Goal: Transaction & Acquisition: Download file/media

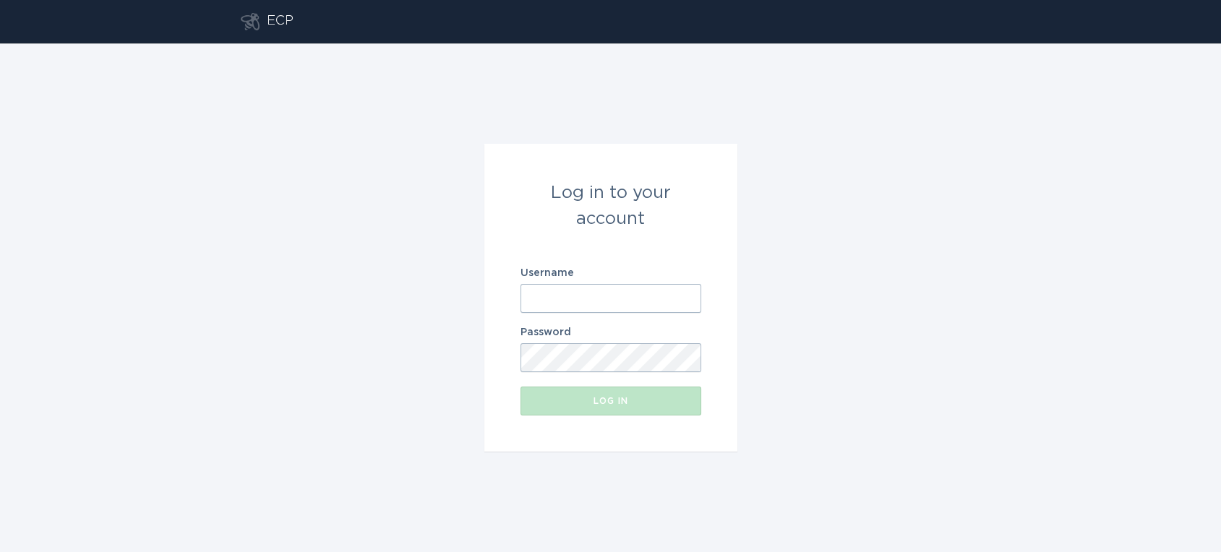
type input "[EMAIL_ADDRESS][DOMAIN_NAME]"
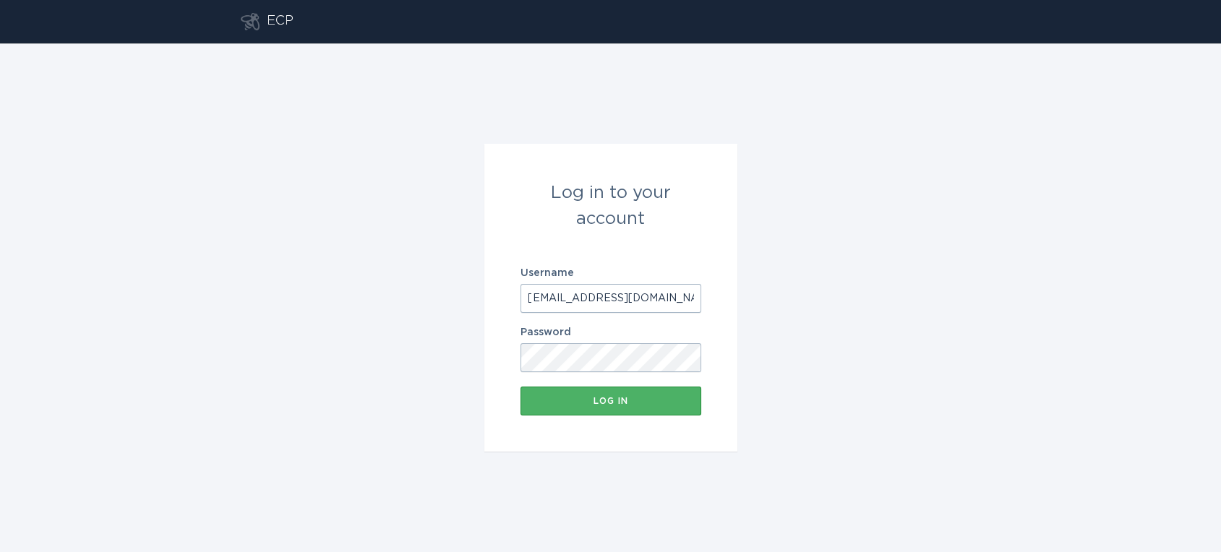
click at [630, 409] on button "Log in" at bounding box center [610, 401] width 181 height 29
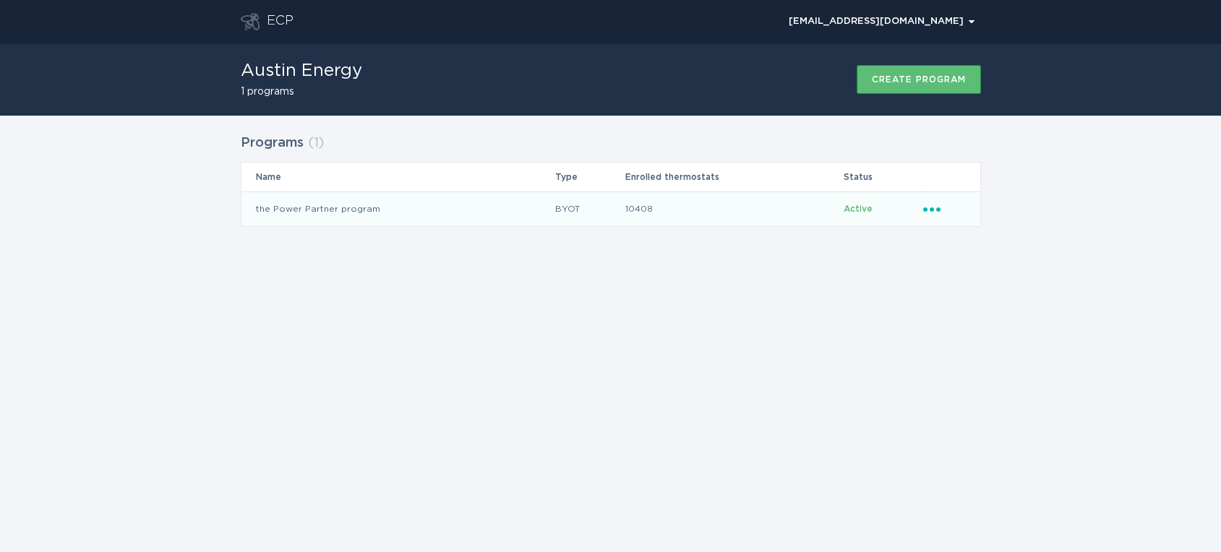
click at [476, 218] on td "the Power Partner program" at bounding box center [397, 209] width 313 height 35
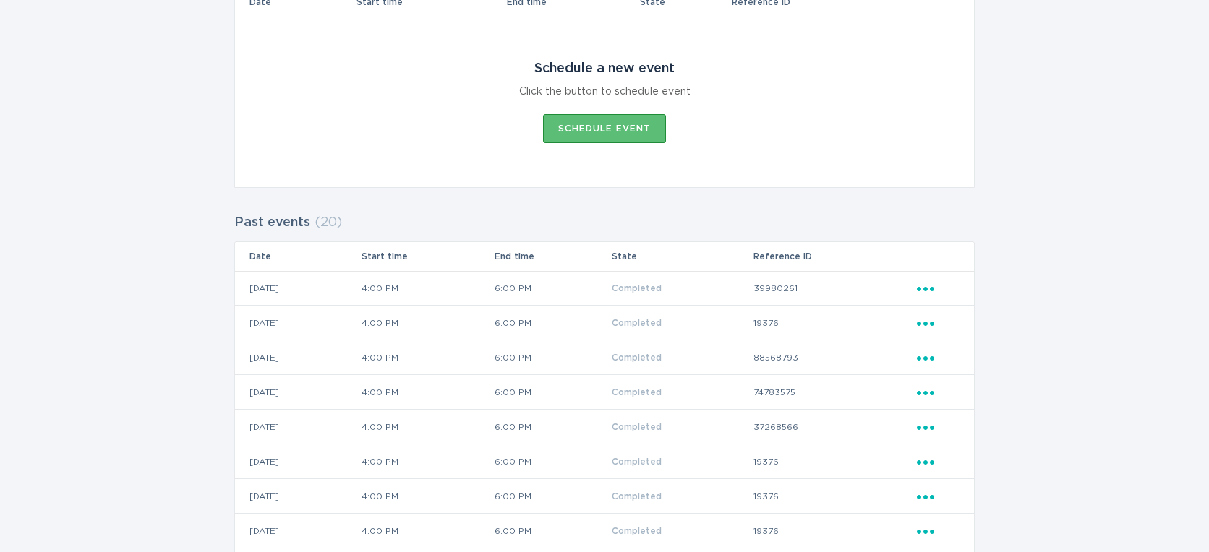
scroll to position [80, 0]
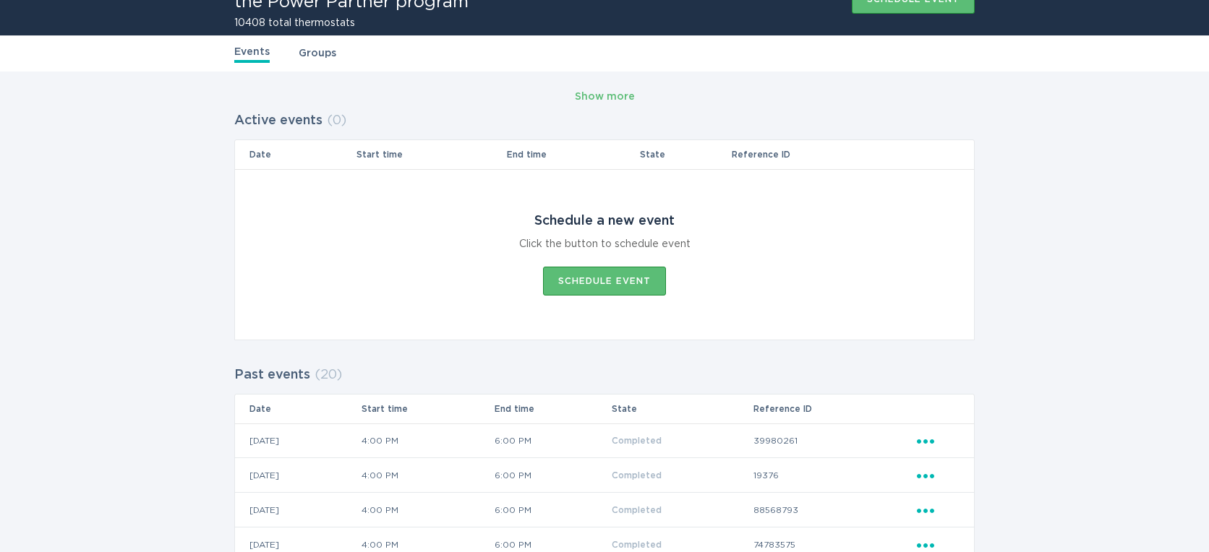
click at [319, 59] on link "Groups" at bounding box center [318, 54] width 38 height 16
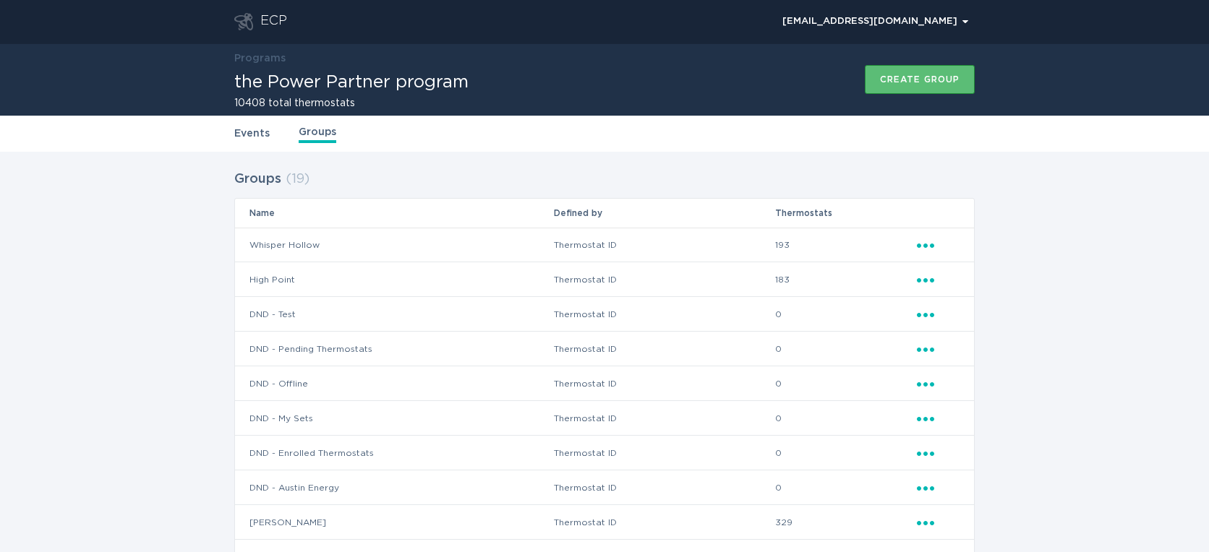
click at [919, 249] on div "Ellipsis" at bounding box center [938, 245] width 43 height 16
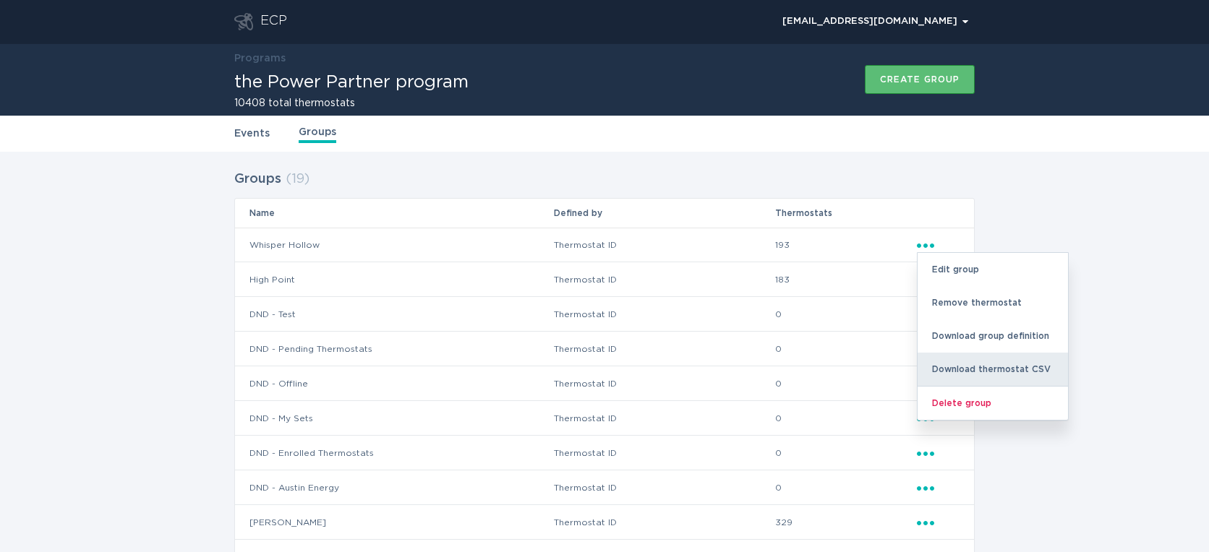
click at [970, 371] on div "Download thermostat CSV" at bounding box center [992, 369] width 150 height 33
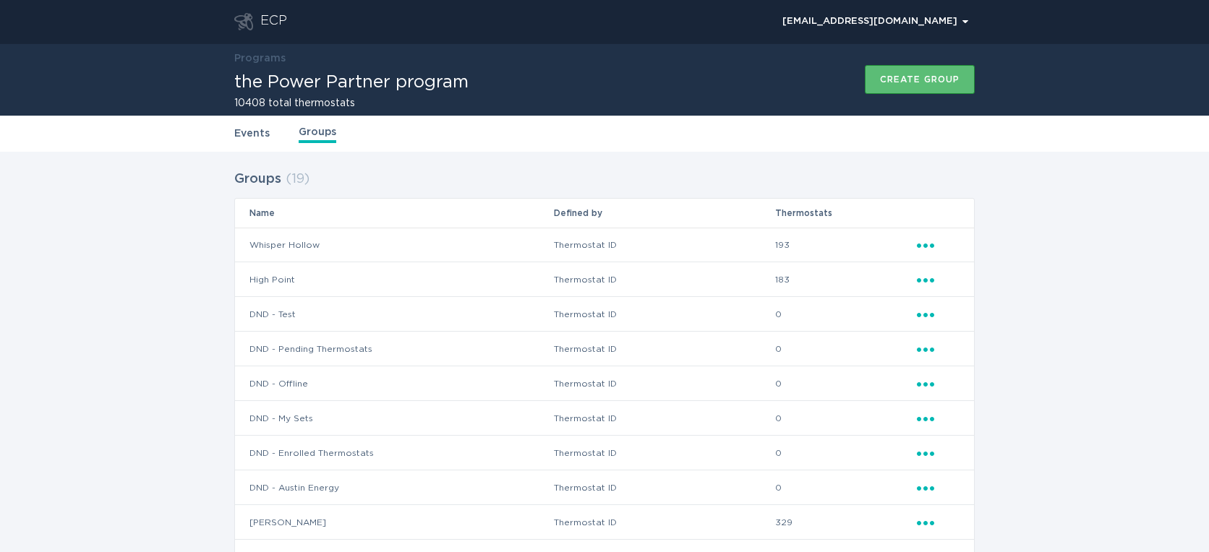
click at [921, 279] on icon "Ellipsis" at bounding box center [927, 278] width 20 height 12
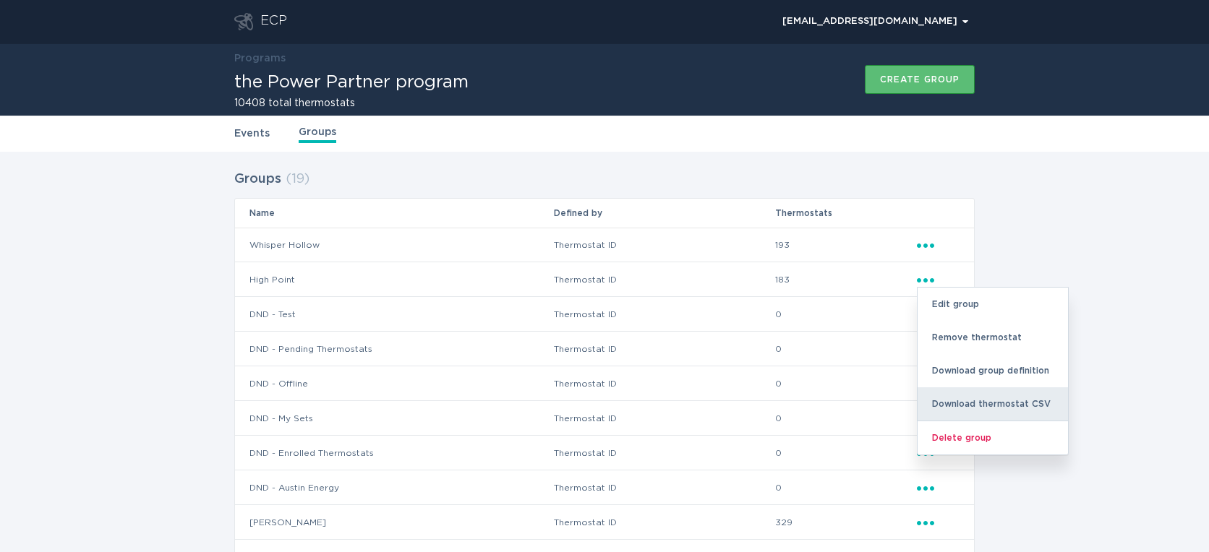
click at [963, 398] on div "Download thermostat CSV" at bounding box center [992, 403] width 150 height 33
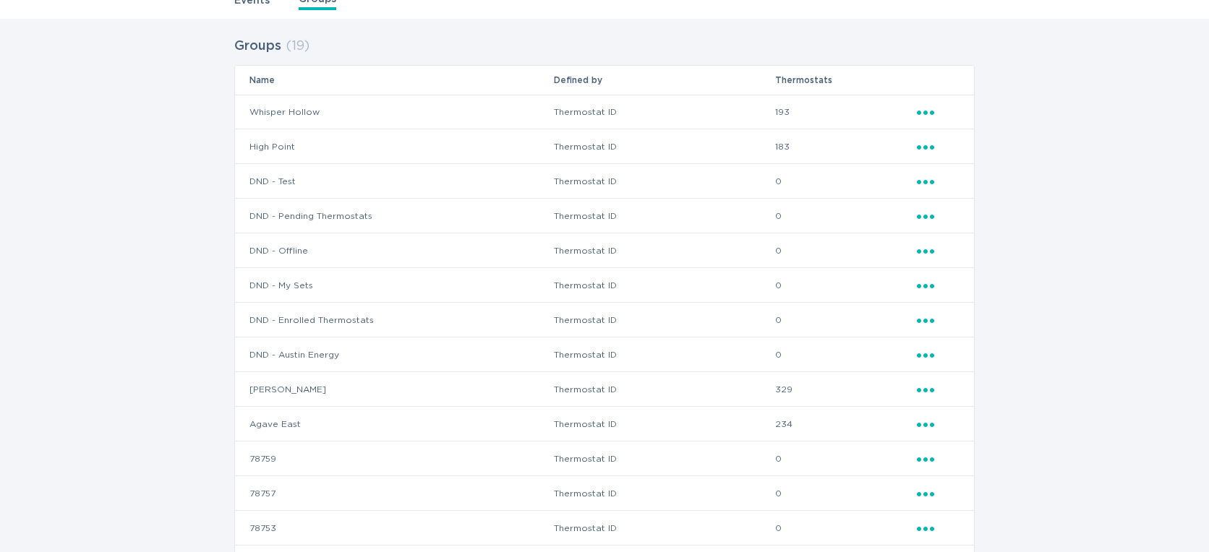
scroll to position [160, 0]
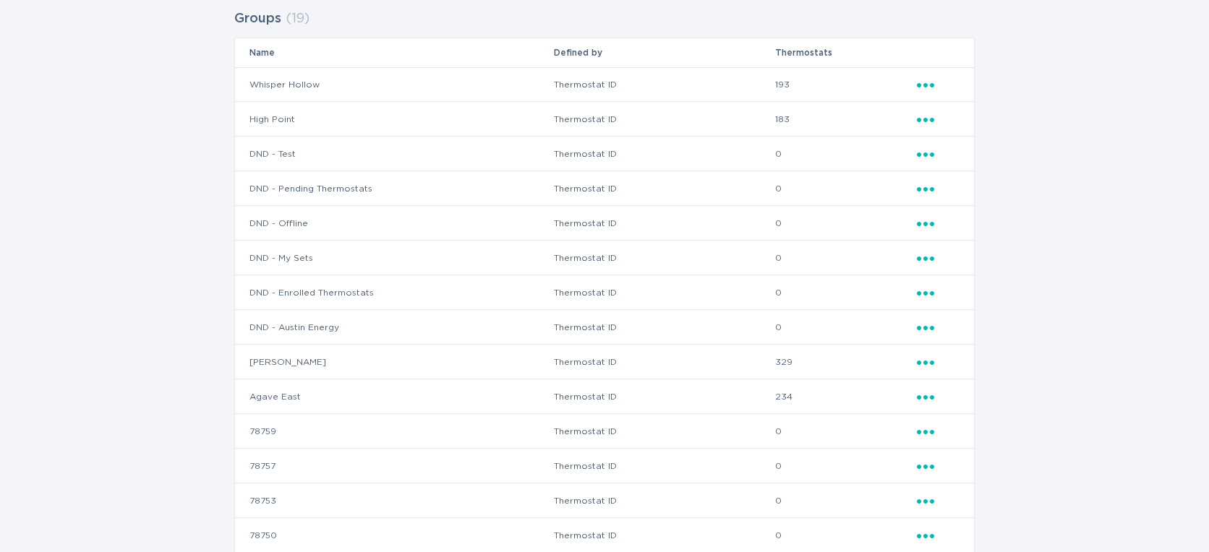
click at [927, 364] on icon "Ellipsis" at bounding box center [927, 360] width 20 height 12
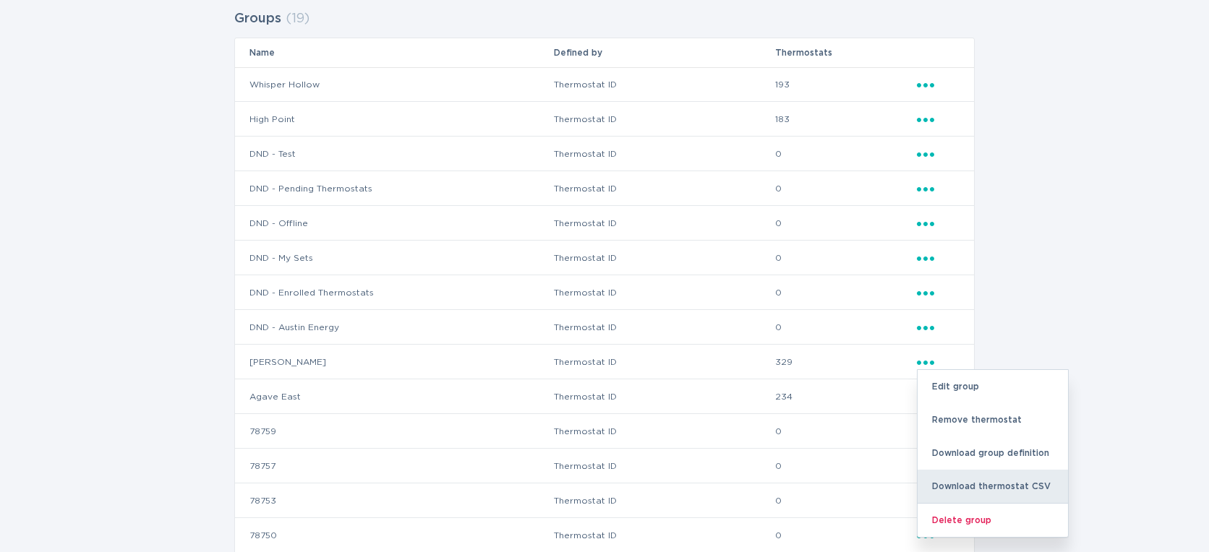
click at [974, 479] on div "Download thermostat CSV" at bounding box center [992, 486] width 150 height 33
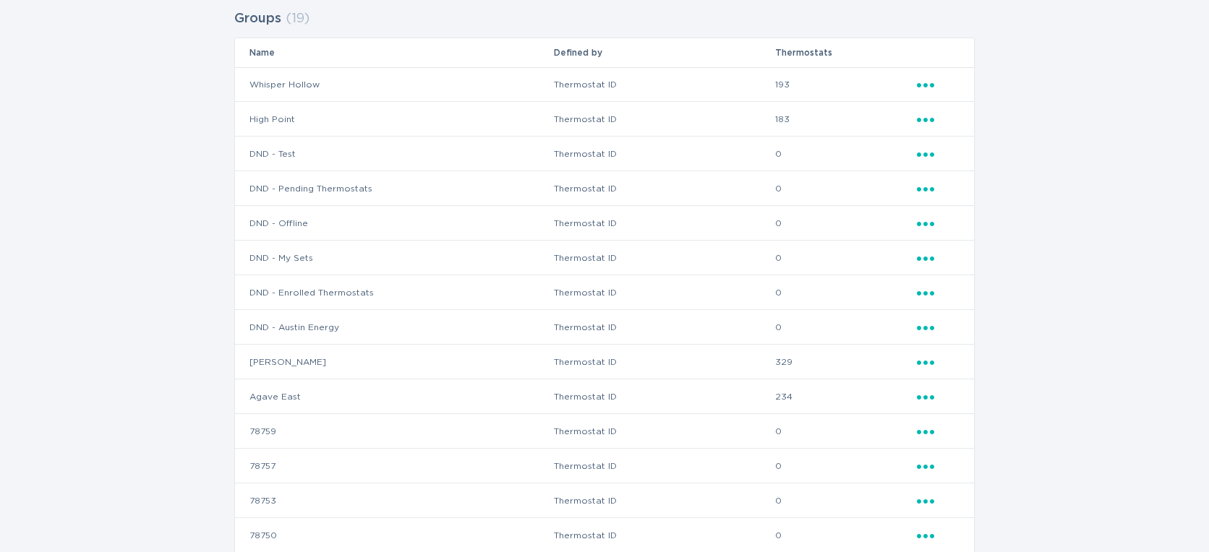
click at [927, 403] on div "Ellipsis" at bounding box center [938, 397] width 43 height 16
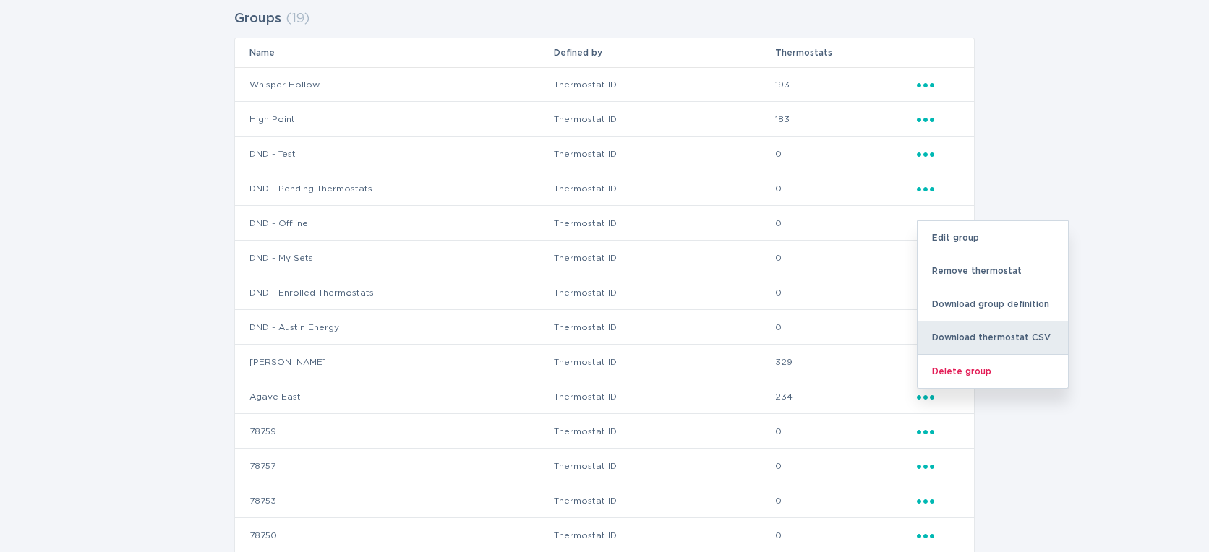
click at [954, 342] on div "Download thermostat CSV" at bounding box center [992, 337] width 150 height 33
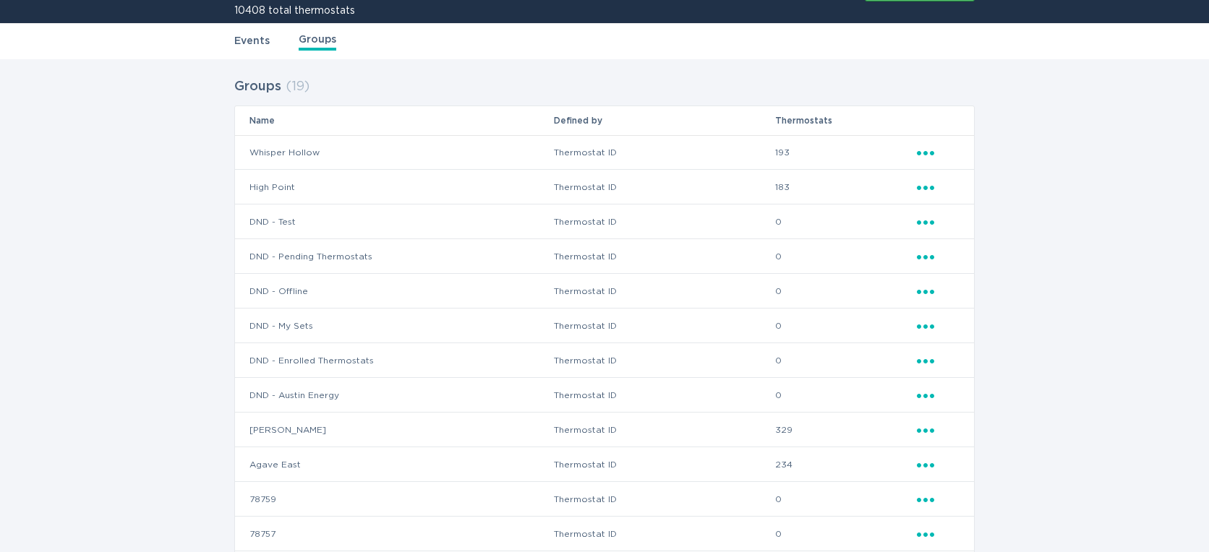
scroll to position [0, 0]
